Goal: Task Accomplishment & Management: Manage account settings

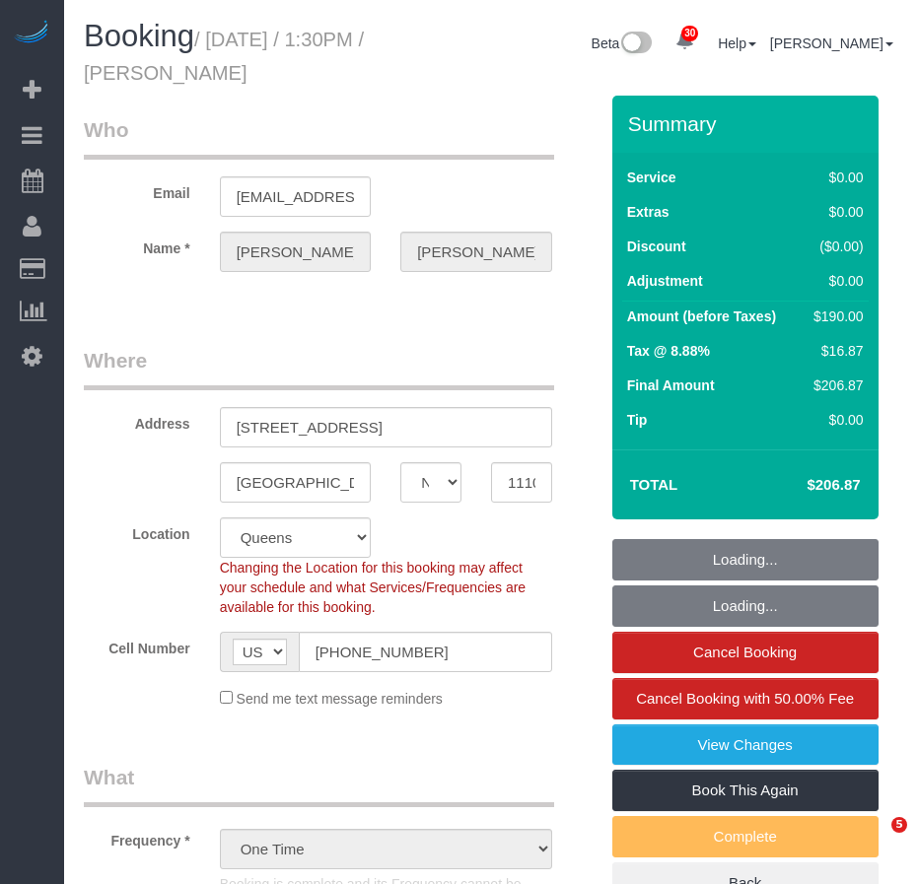
select select "NY"
select select "string:stripe-pm_1SBRbG4VGloSiKo722we6KVI"
select select "number:89"
select select "number:90"
select select "number:13"
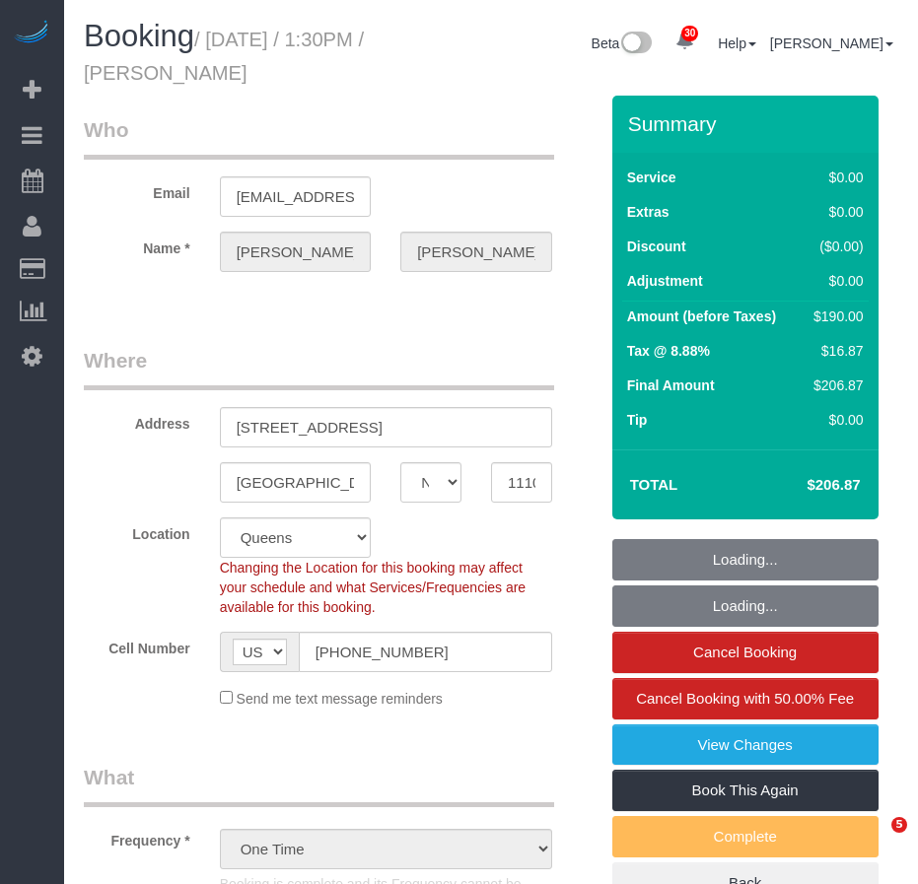
select select "number:5"
select select "1"
select select "2"
select select "1"
select select "2"
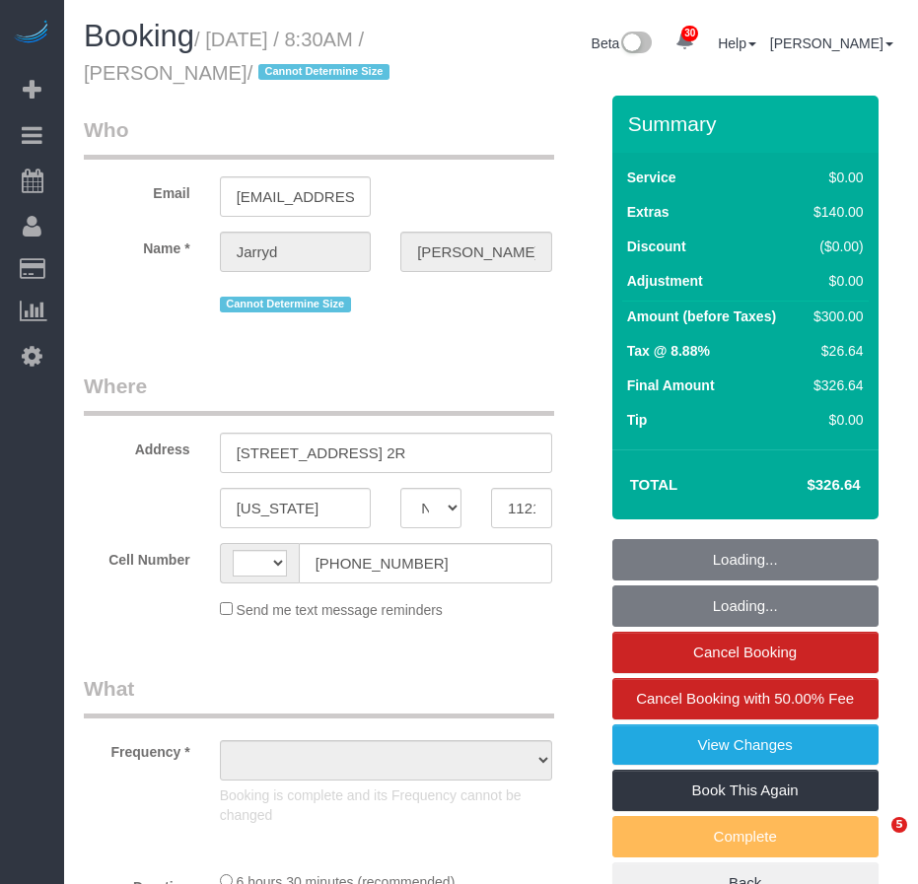
select select "NY"
select select "2"
select select "string:stripe-pm_1SB2hk4VGloSiKo7wBMXRqYv"
select select "string:US"
select select "object:1072"
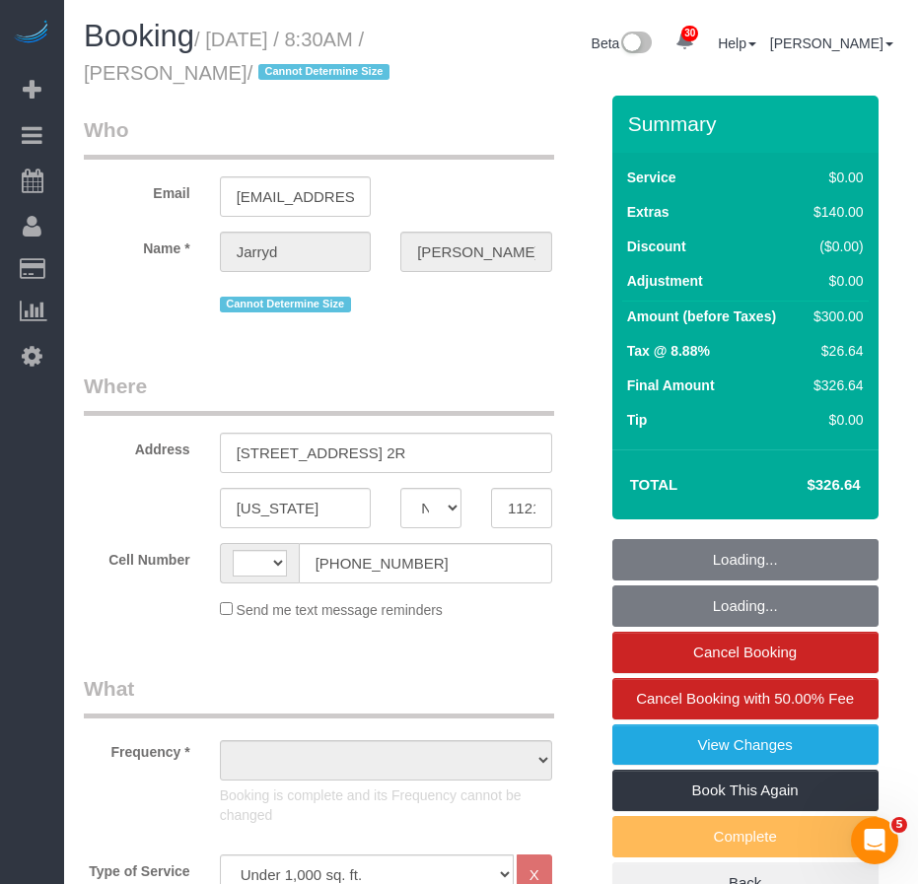
select select "number:89"
select select "number:69"
select select "number:15"
select select "number:5"
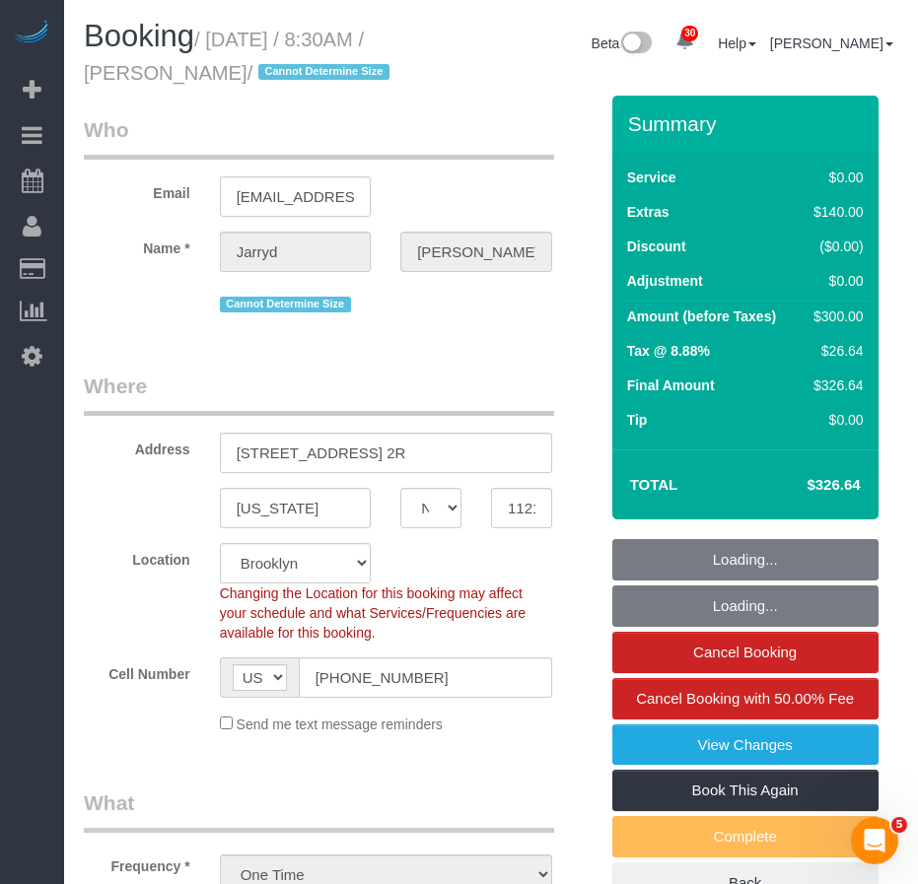
select select "object:1442"
select select "2"
click at [360, 411] on legend "Where" at bounding box center [319, 394] width 470 height 44
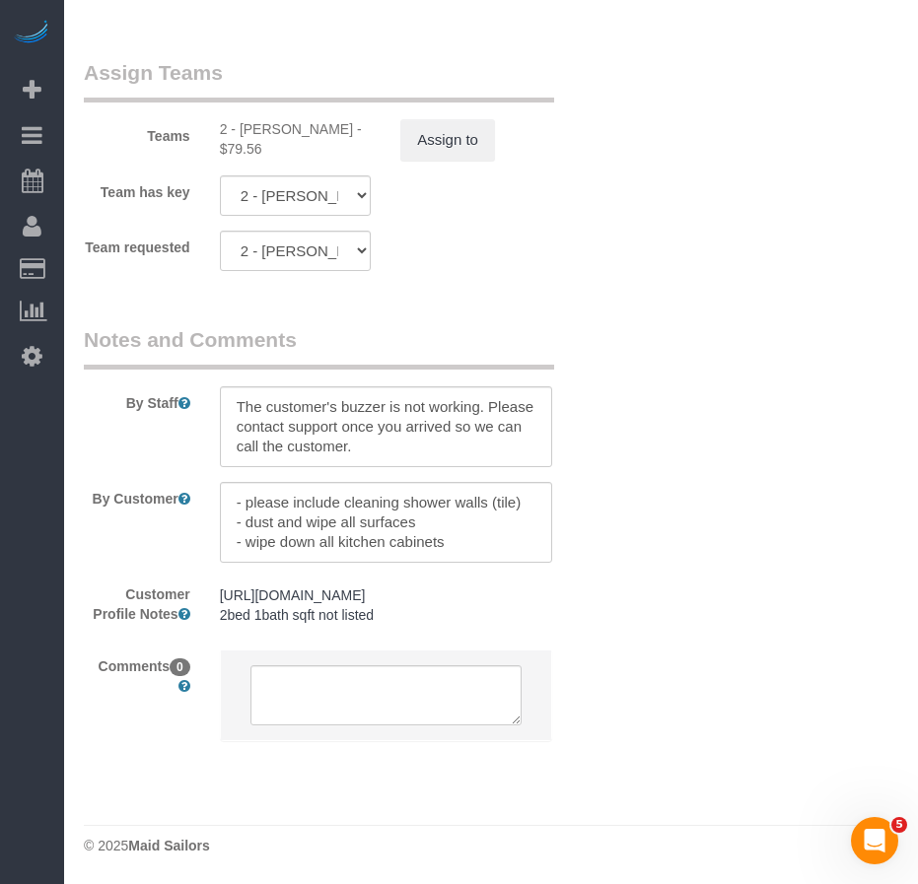
scroll to position [3003, 0]
